Goal: Complete application form

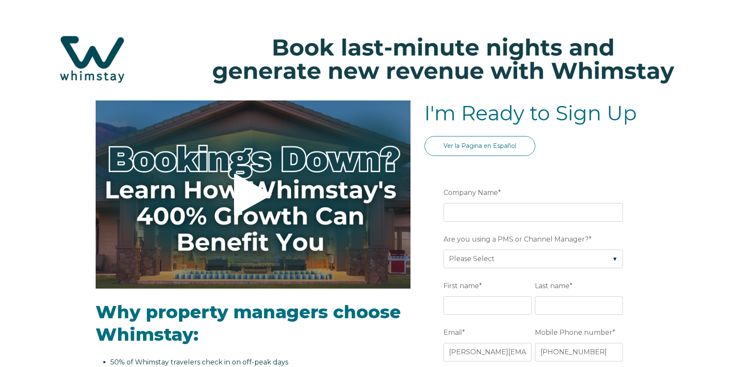
select select "Standard"
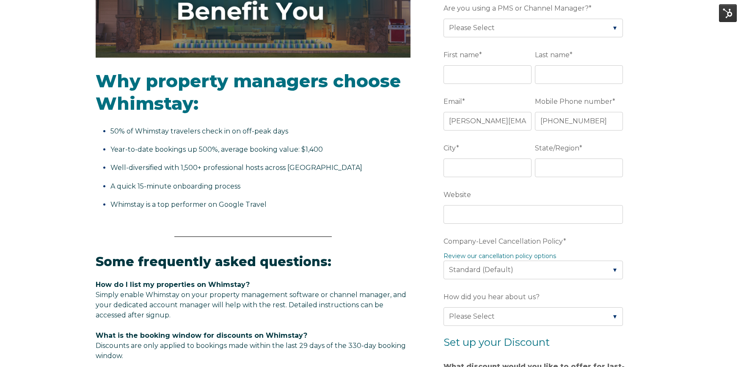
scroll to position [230, 0]
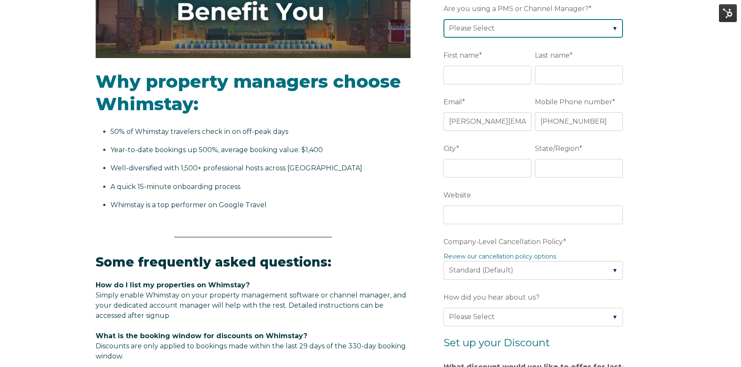
click at [514, 28] on select "Please Select Barefoot BookingPal Boost Brightside CiiRUS Escapia Guesty Hostaw…" at bounding box center [534, 28] width 180 height 19
select select "Rentals United"
click at [444, 19] on select "Please Select Barefoot BookingPal Boost Brightside CiiRUS Escapia Guesty Hostaw…" at bounding box center [534, 28] width 180 height 19
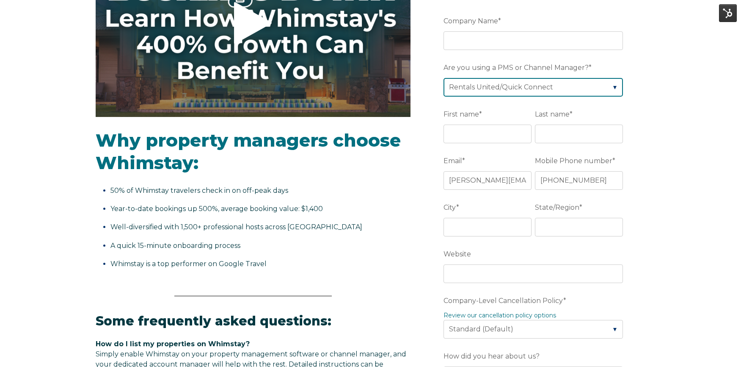
scroll to position [160, 0]
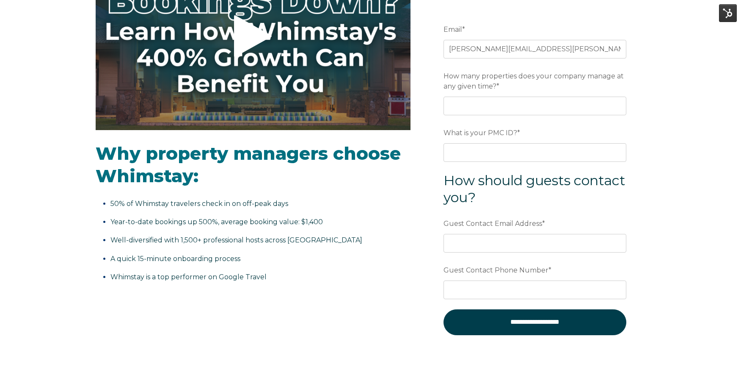
scroll to position [152, 0]
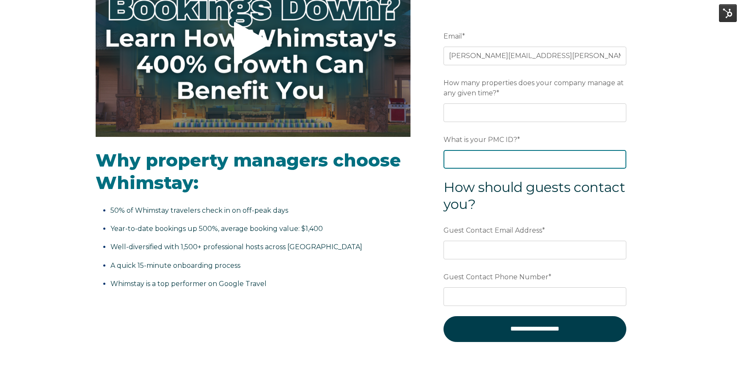
click at [514, 153] on input "What is your PMC ID? *" at bounding box center [535, 159] width 183 height 19
click at [518, 137] on span "*" at bounding box center [518, 139] width 3 height 13
click at [518, 150] on input "What is your PMC ID? *" at bounding box center [535, 159] width 183 height 19
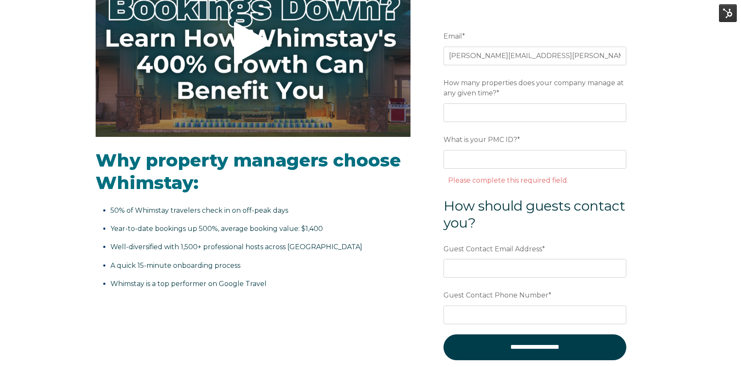
click at [518, 137] on span "*" at bounding box center [518, 139] width 3 height 13
click at [518, 150] on input "What is your PMC ID? *" at bounding box center [535, 159] width 183 height 19
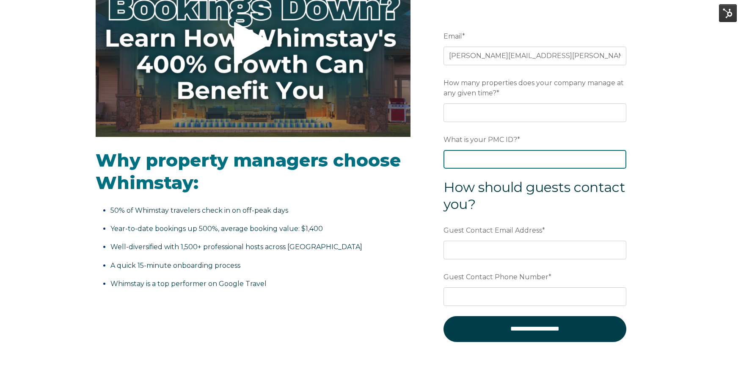
click at [515, 151] on input "What is your PMC ID? *" at bounding box center [535, 159] width 183 height 19
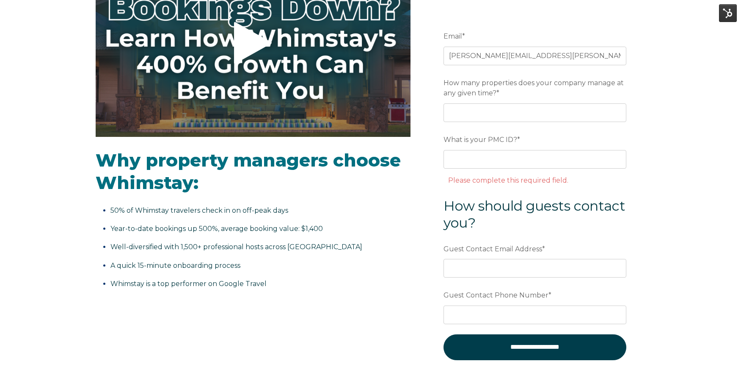
click at [614, 146] on label "What is your PMC ID? *" at bounding box center [535, 139] width 183 height 15
click at [614, 150] on input "What is your PMC ID? *" at bounding box center [535, 159] width 183 height 19
click at [502, 93] on label "How many properties does your company manage at any given time? *" at bounding box center [535, 87] width 183 height 25
click at [502, 103] on input "How many properties does your company manage at any given time? *" at bounding box center [535, 112] width 183 height 19
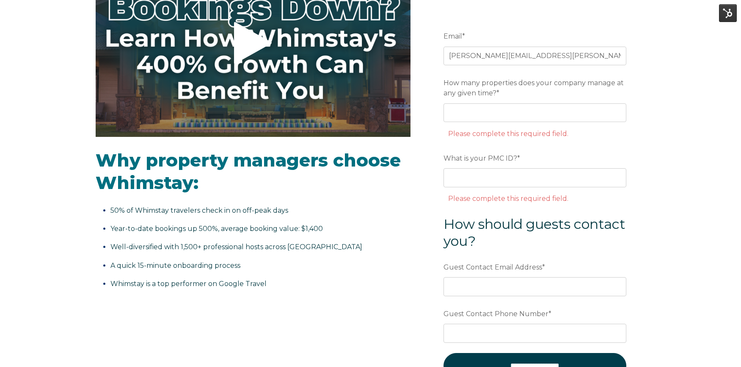
click at [433, 192] on form "**********" at bounding box center [535, 209] width 221 height 398
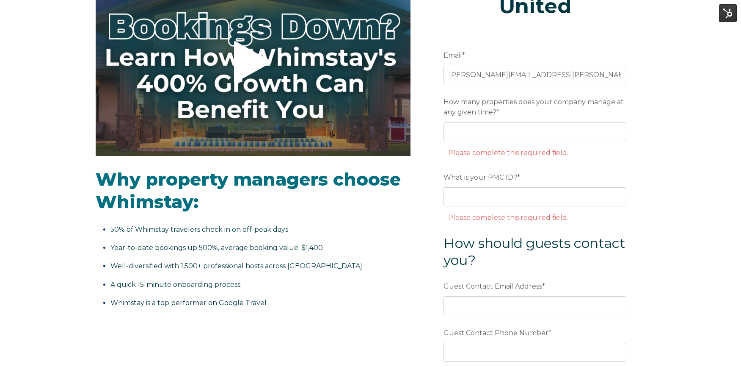
scroll to position [125, 0]
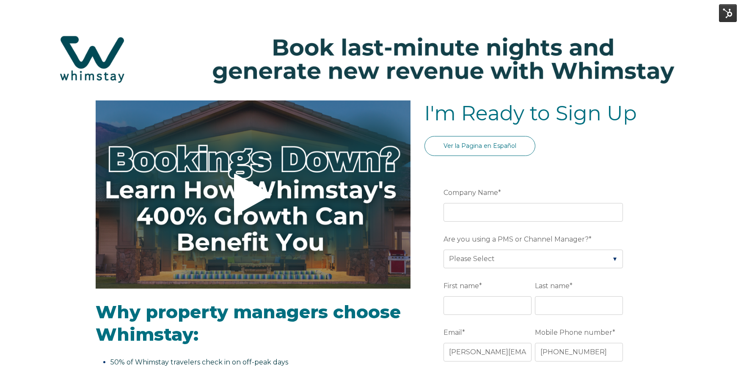
select select "Standard"
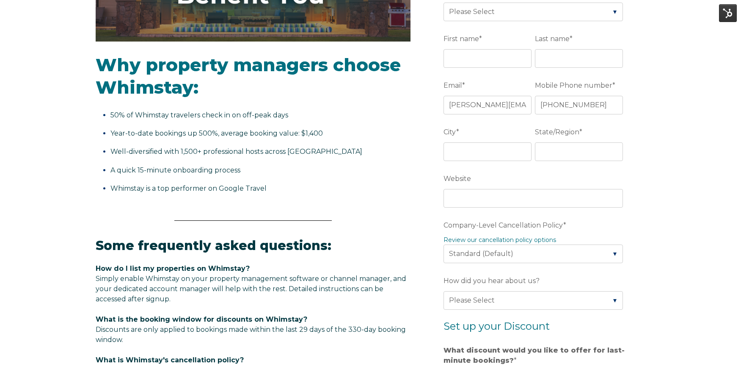
scroll to position [242, 0]
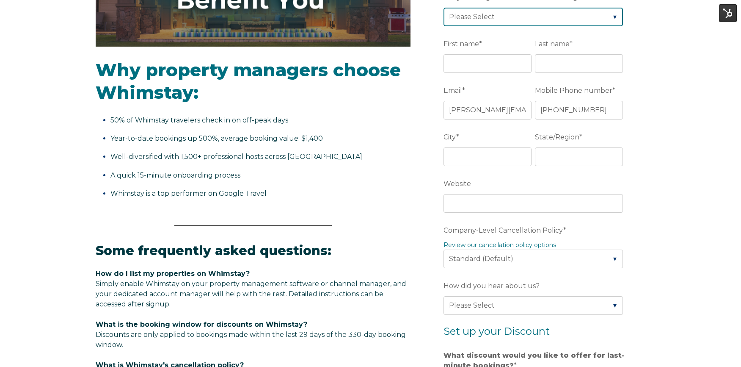
click at [506, 17] on select "Please Select Barefoot BookingPal Boost Brightside CiiRUS Escapia Guesty Hostaw…" at bounding box center [534, 17] width 180 height 19
select select "BookingPal"
click at [444, 8] on select "Please Select Barefoot BookingPal Boost Brightside CiiRUS Escapia Guesty Hostaw…" at bounding box center [534, 17] width 180 height 19
